Goal: Communication & Community: Answer question/provide support

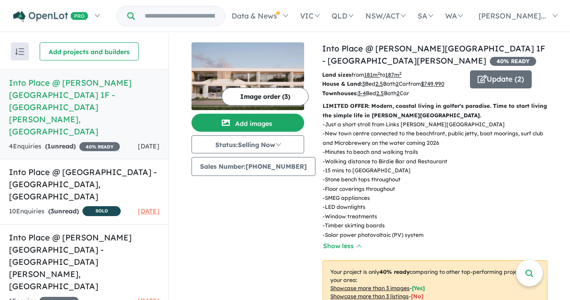
scroll to position [353, 0]
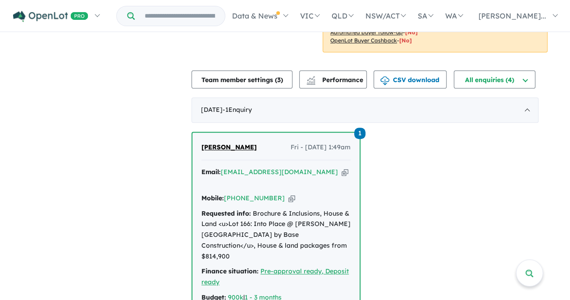
click at [155, 68] on div "Recent enquiries first Most unread enquiries first Most enquiries first By name…" at bounding box center [285, 51] width 570 height 742
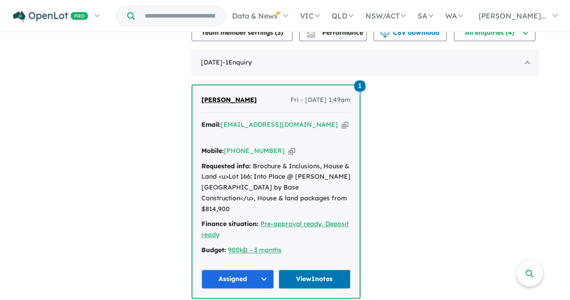
scroll to position [401, 0]
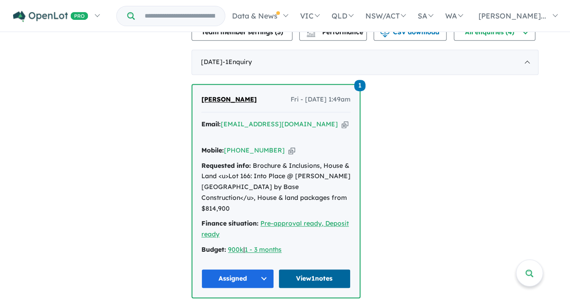
click at [325, 269] on link "View 1 notes" at bounding box center [315, 278] width 73 height 19
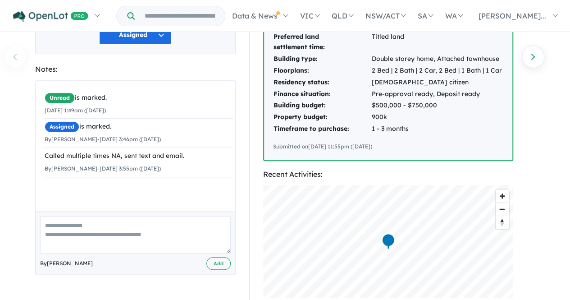
scroll to position [158, 0]
click at [55, 222] on textarea at bounding box center [135, 233] width 191 height 37
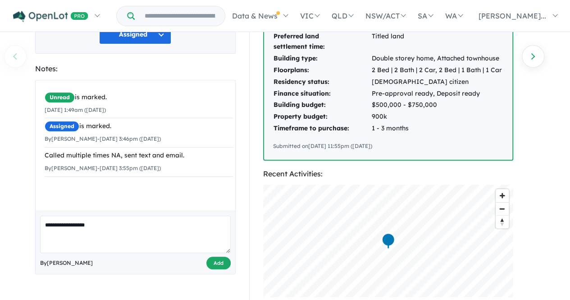
type textarea "**********"
click at [213, 256] on button "Add" at bounding box center [218, 262] width 24 height 13
